Goal: Information Seeking & Learning: Stay updated

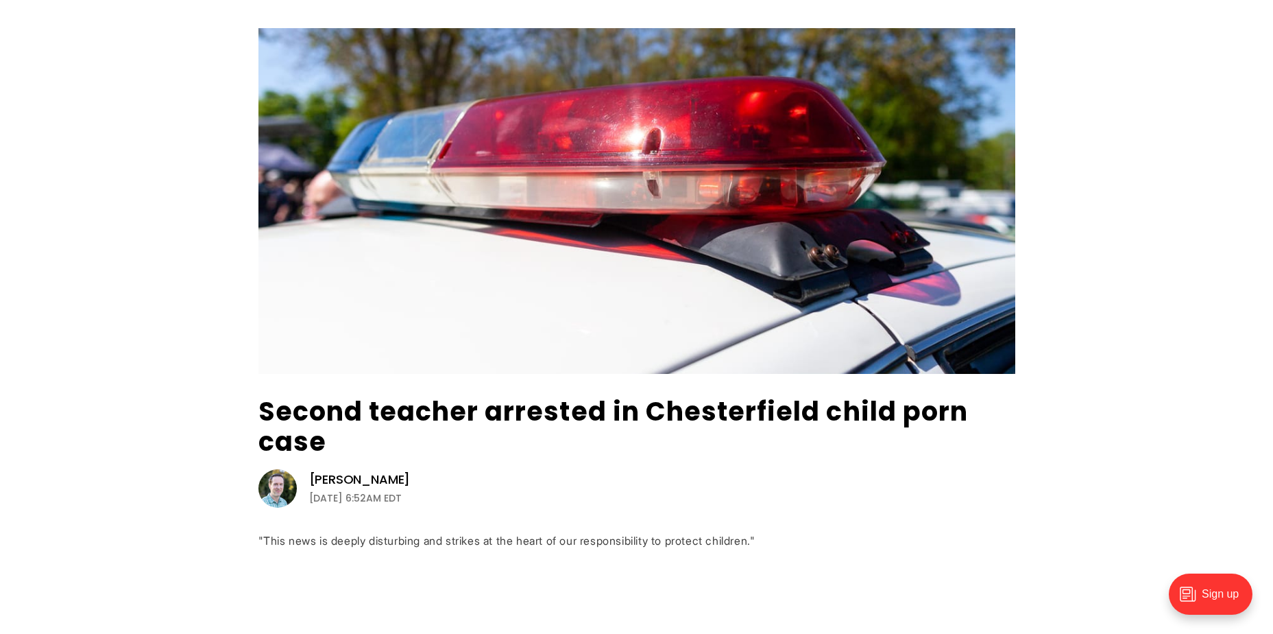
scroll to position [137, 0]
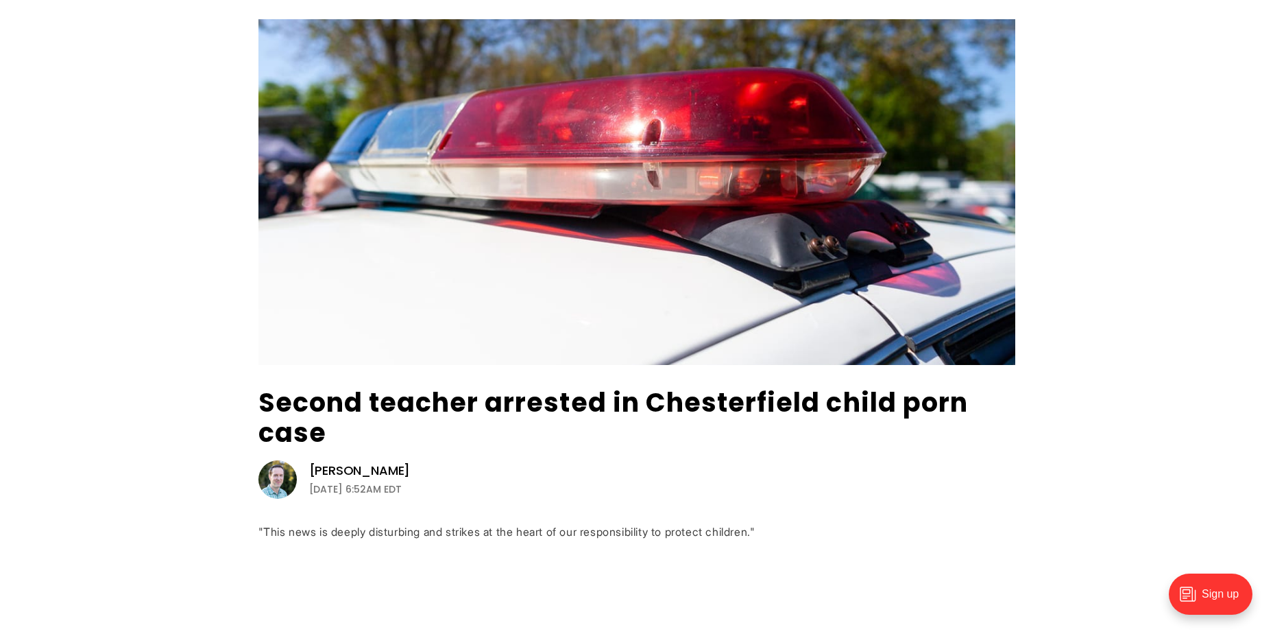
drag, startPoint x: 300, startPoint y: 239, endPoint x: 178, endPoint y: 309, distance: 141.3
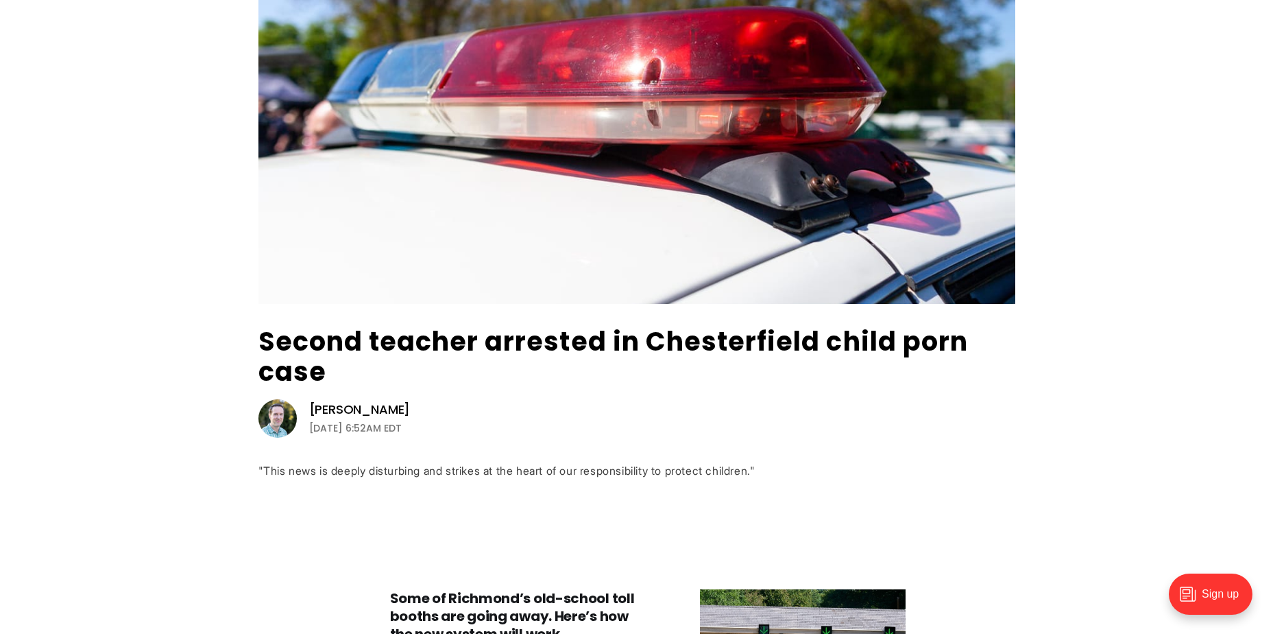
scroll to position [0, 0]
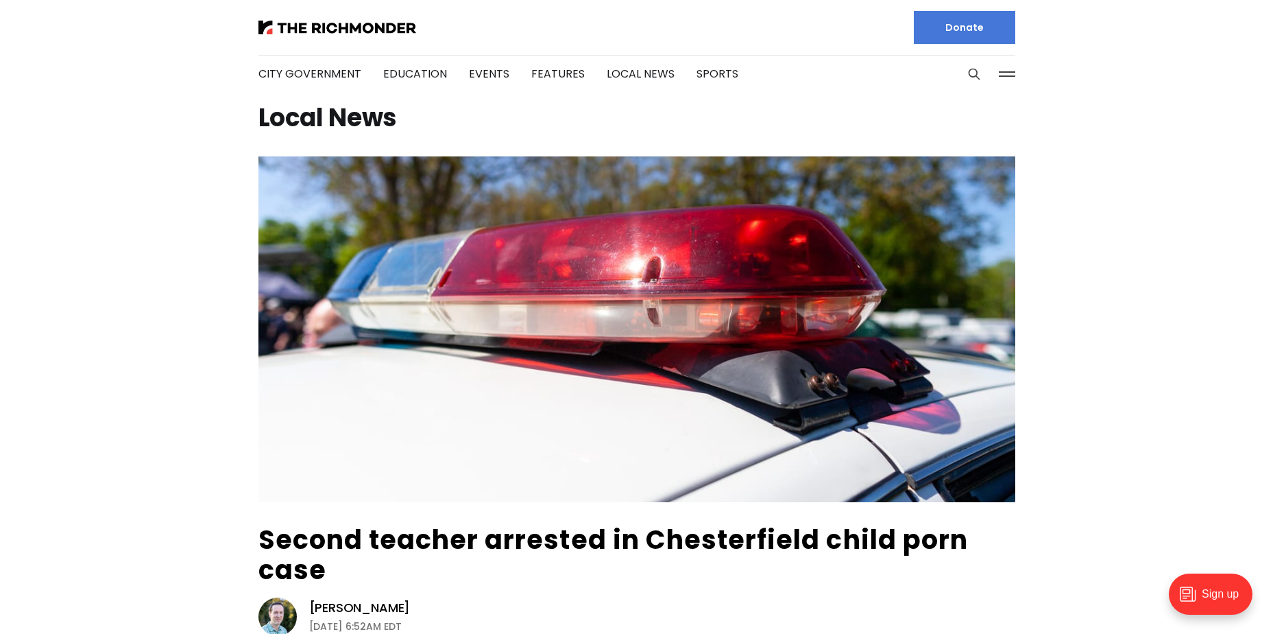
drag, startPoint x: 226, startPoint y: 497, endPoint x: 197, endPoint y: 302, distance: 197.0
click at [298, 80] on link "City Government" at bounding box center [310, 74] width 103 height 16
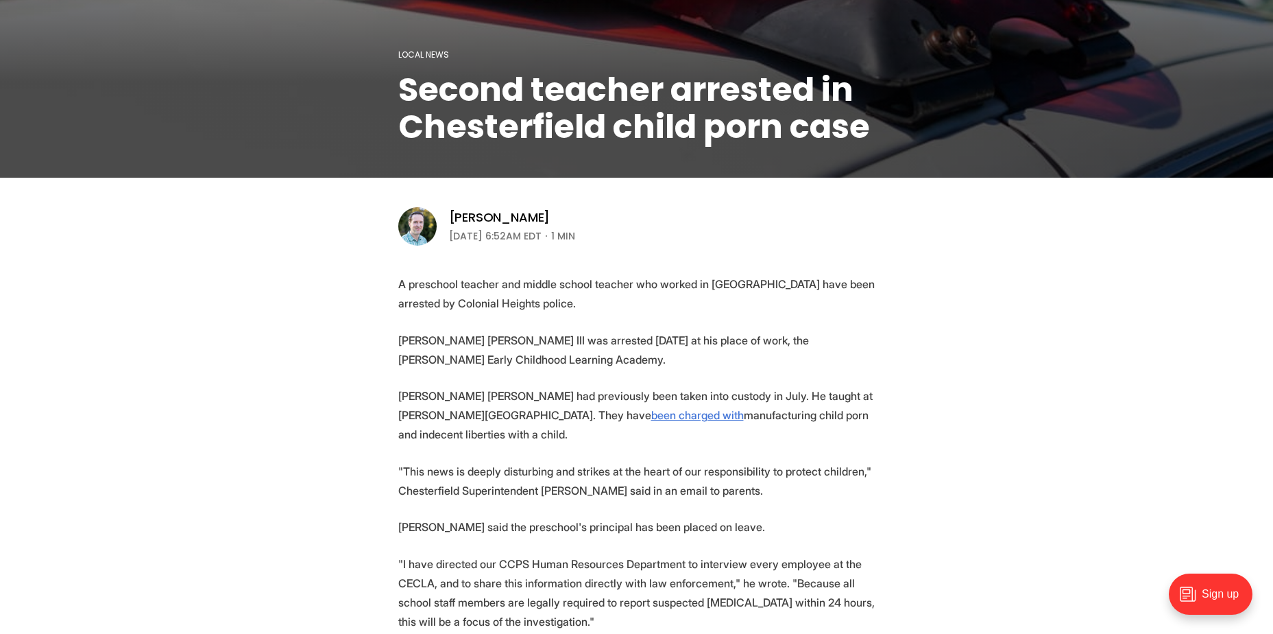
scroll to position [274, 0]
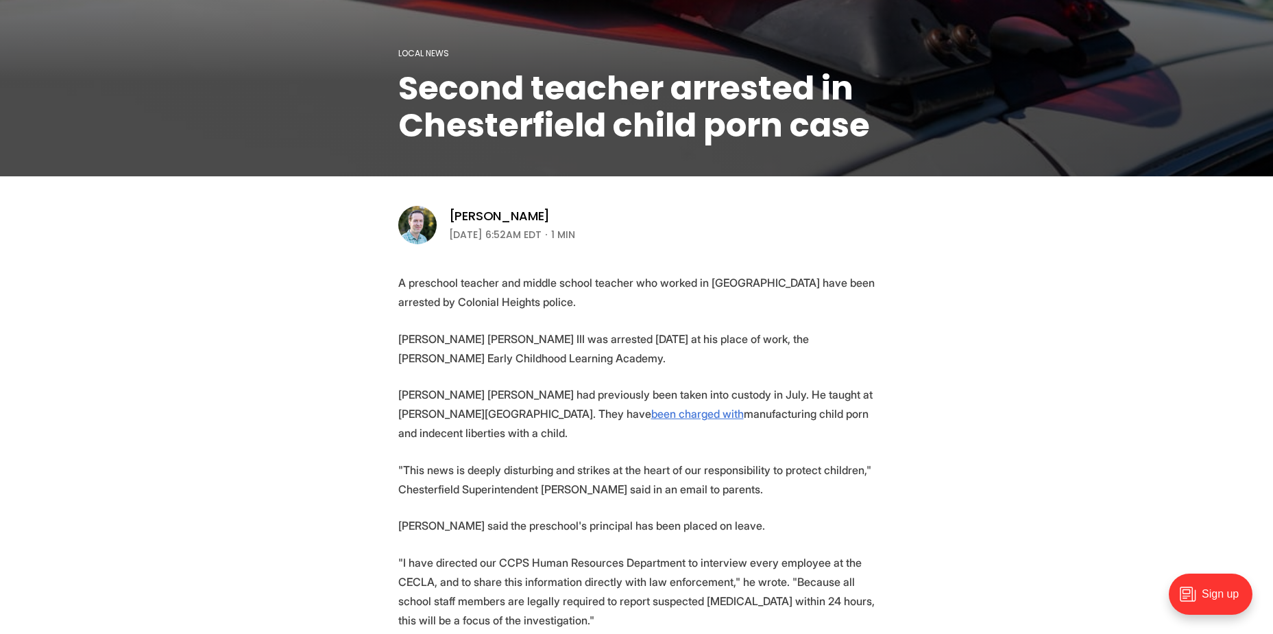
click at [289, 309] on section "A preschool teacher and middle school teacher who worked in Chesterfield Public…" at bounding box center [636, 595] width 1273 height 645
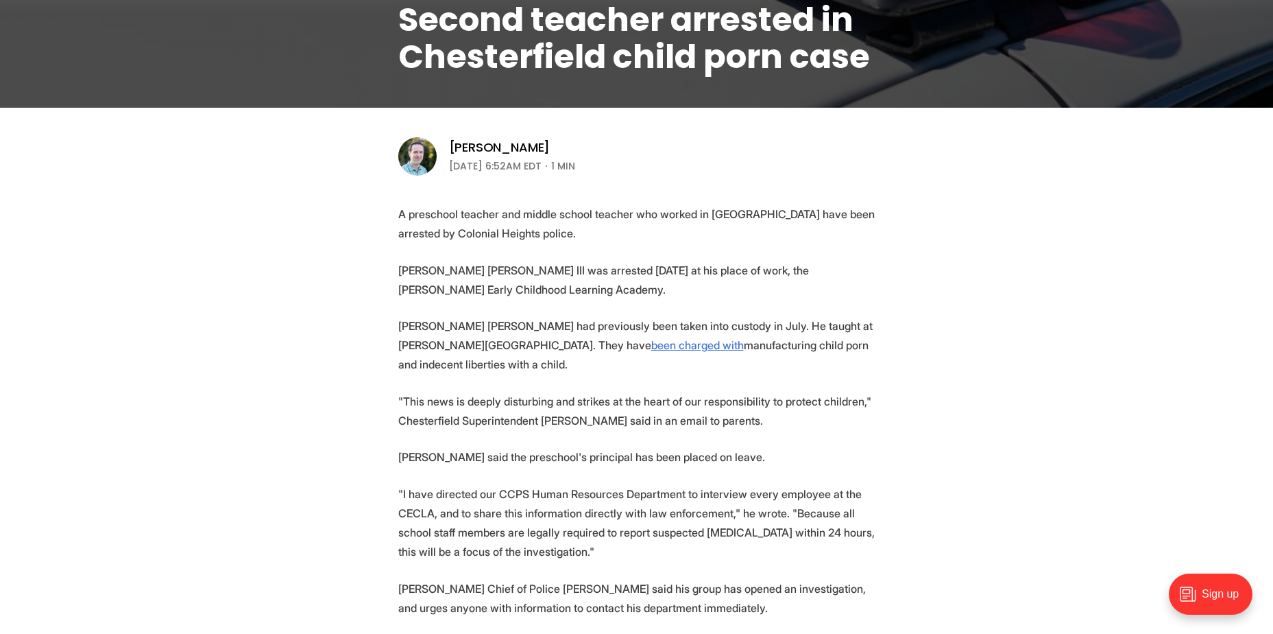
click at [314, 333] on section "A preschool teacher and middle school teacher who worked in Chesterfield Public…" at bounding box center [636, 526] width 1273 height 645
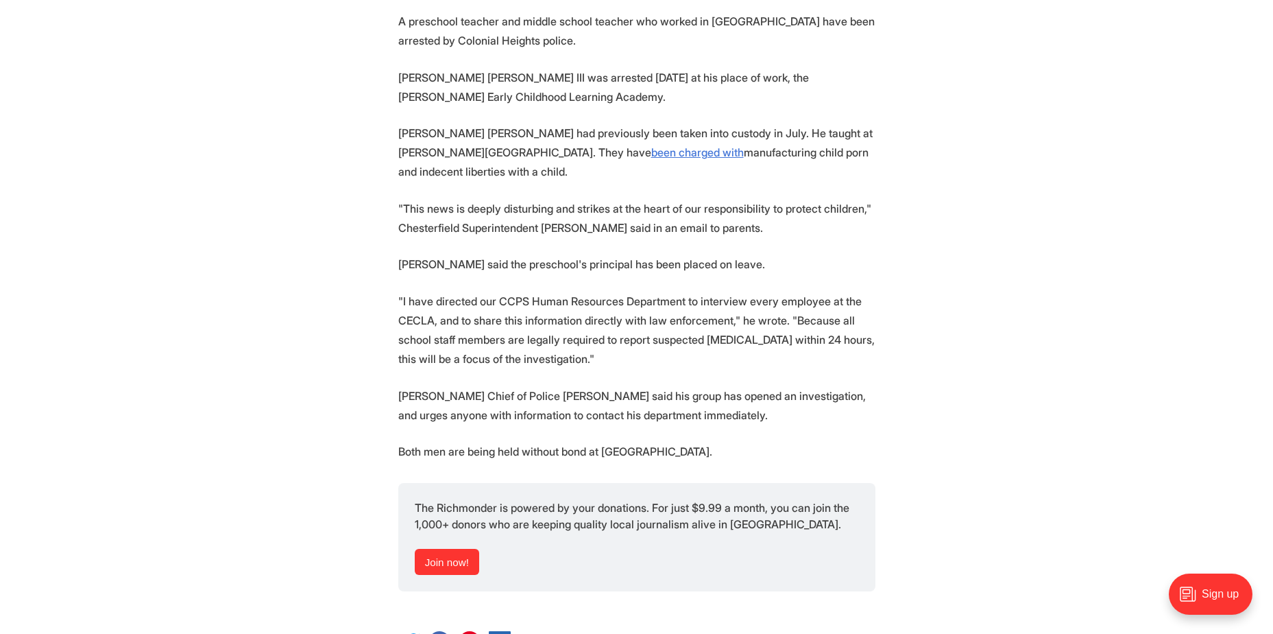
scroll to position [549, 0]
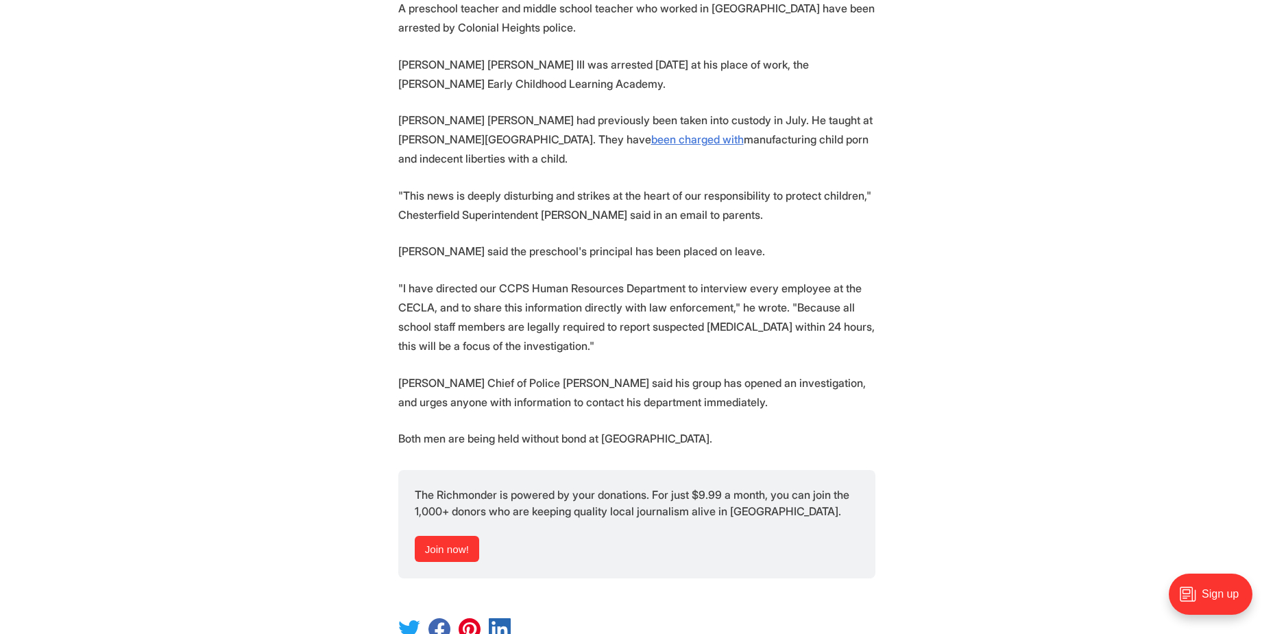
click at [314, 333] on section "A preschool teacher and middle school teacher who worked in Chesterfield Public…" at bounding box center [636, 321] width 1273 height 645
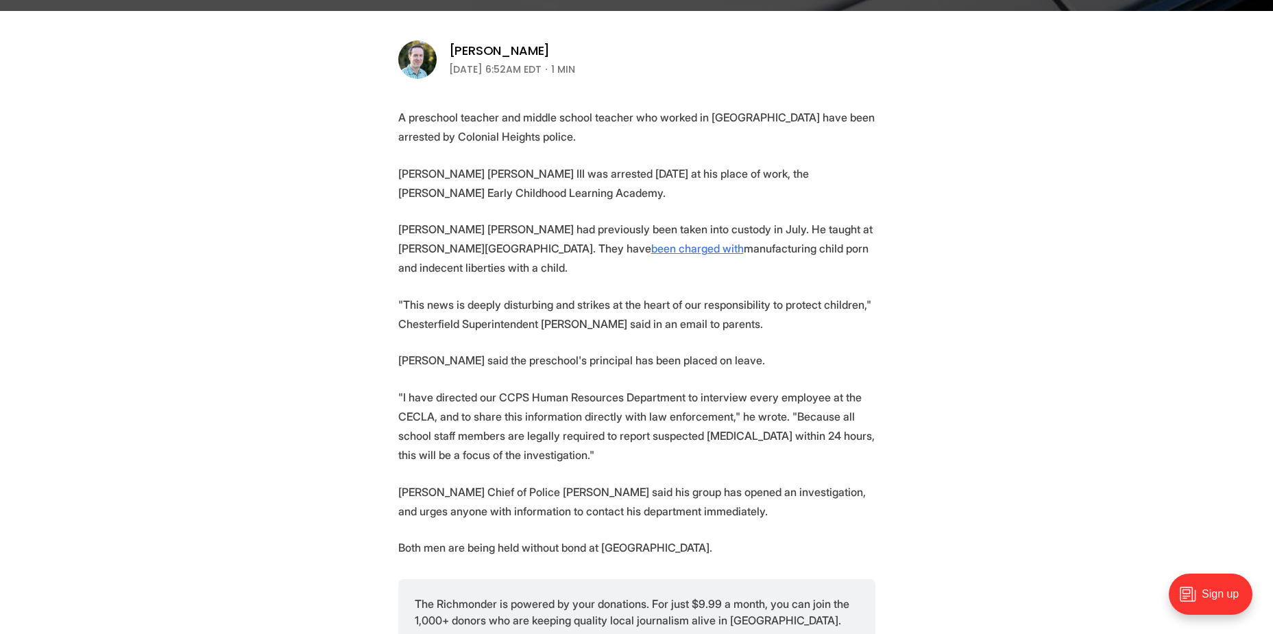
scroll to position [0, 0]
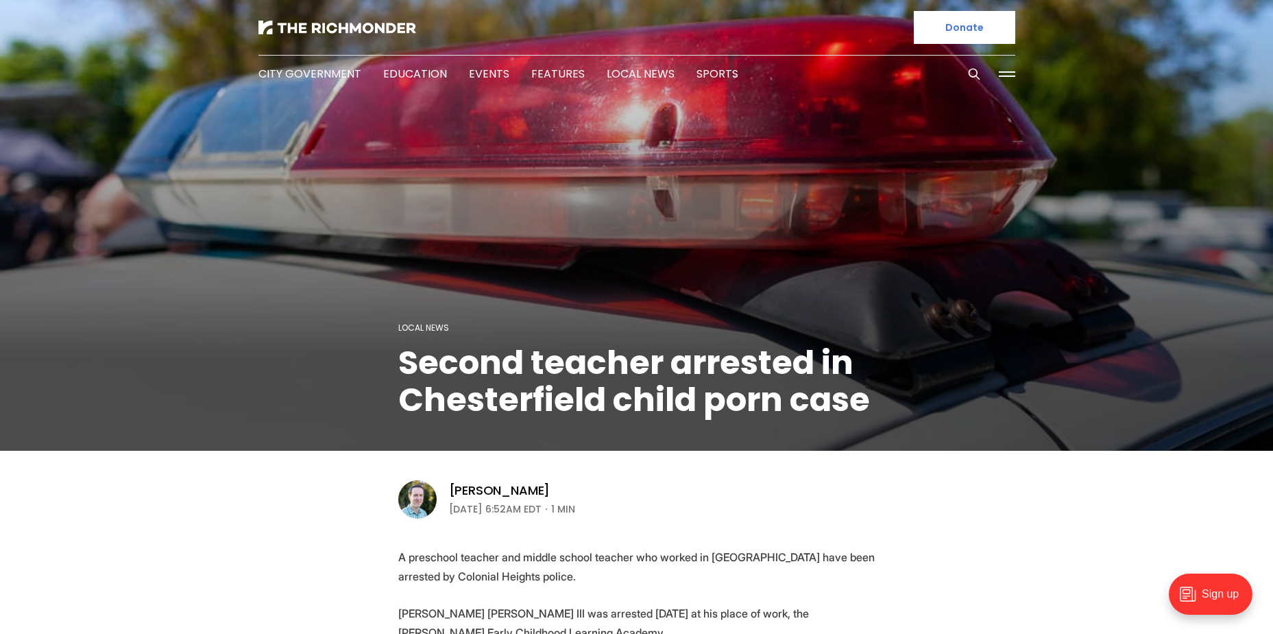
drag, startPoint x: 288, startPoint y: 494, endPoint x: 296, endPoint y: 224, distance: 269.6
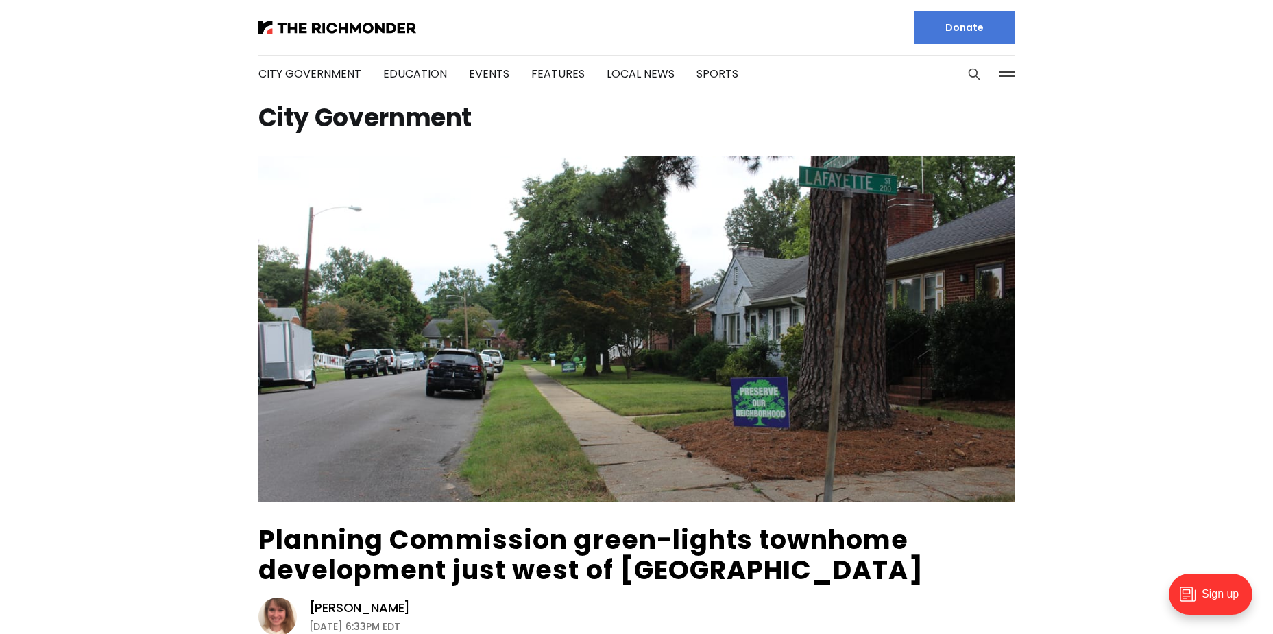
drag, startPoint x: 154, startPoint y: 418, endPoint x: 686, endPoint y: 86, distance: 626.6
